Goal: Transaction & Acquisition: Purchase product/service

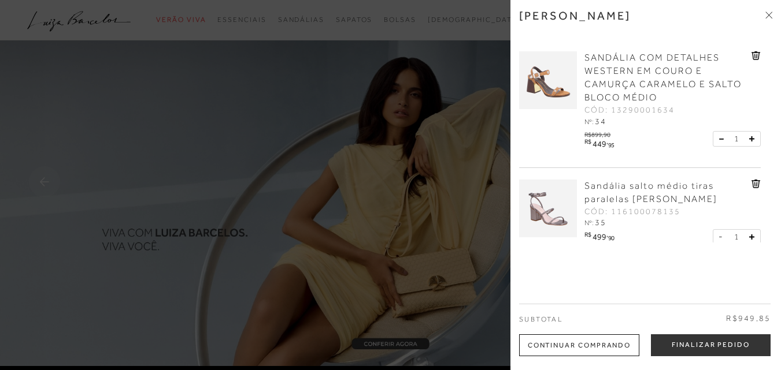
click at [531, 99] on img at bounding box center [548, 80] width 58 height 58
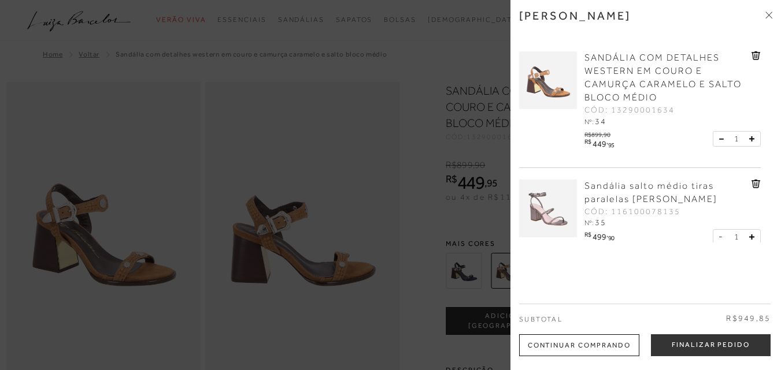
click at [369, 205] on div at bounding box center [390, 185] width 781 height 370
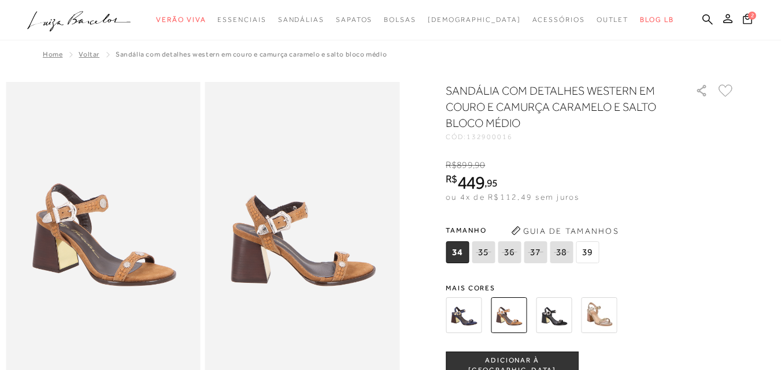
click at [609, 313] on img at bounding box center [599, 316] width 36 height 36
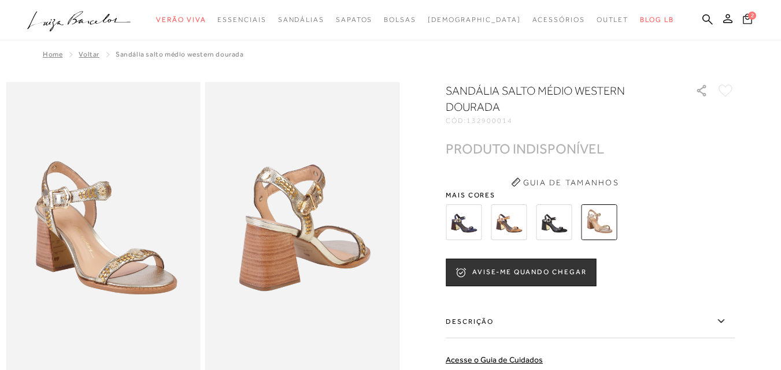
click at [748, 15] on span "2" at bounding box center [752, 16] width 8 height 8
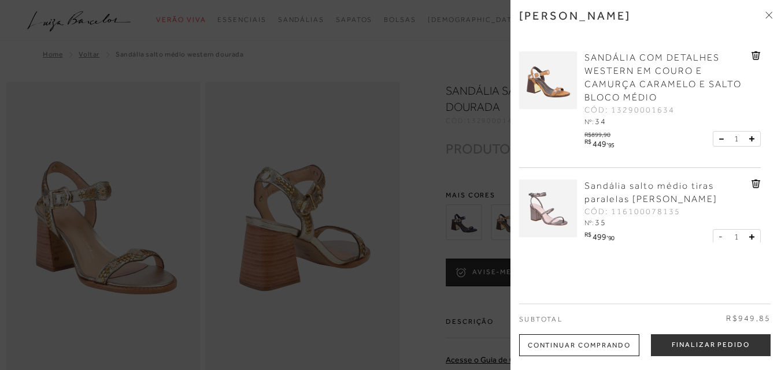
click at [771, 13] on icon at bounding box center [770, 13] width 3 height 3
